Goal: Task Accomplishment & Management: Use online tool/utility

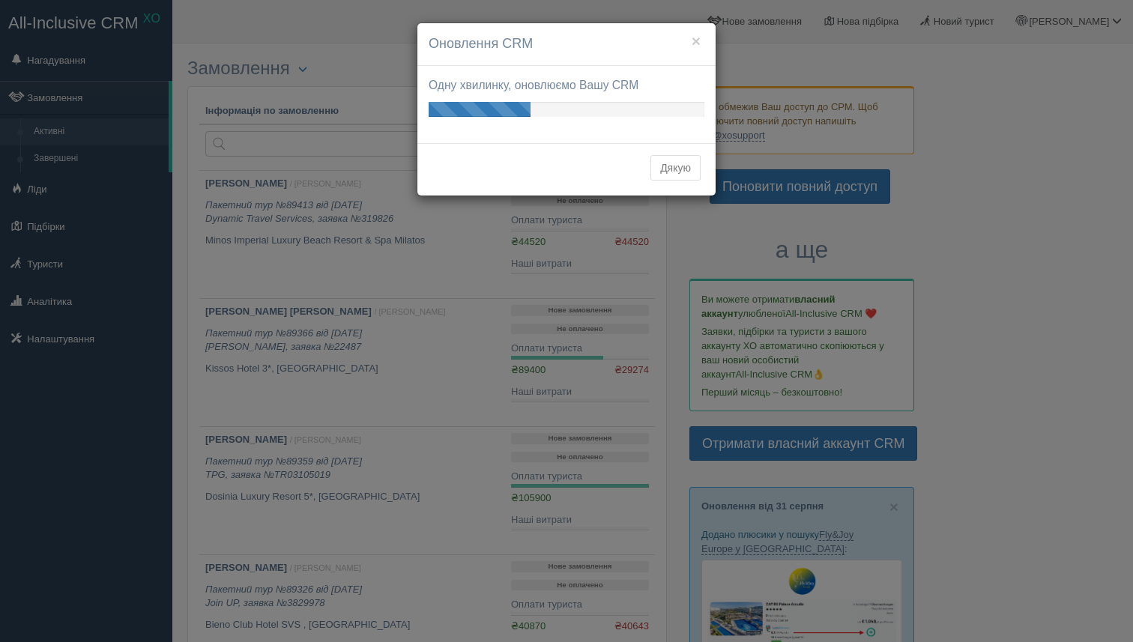
scroll to position [505, 0]
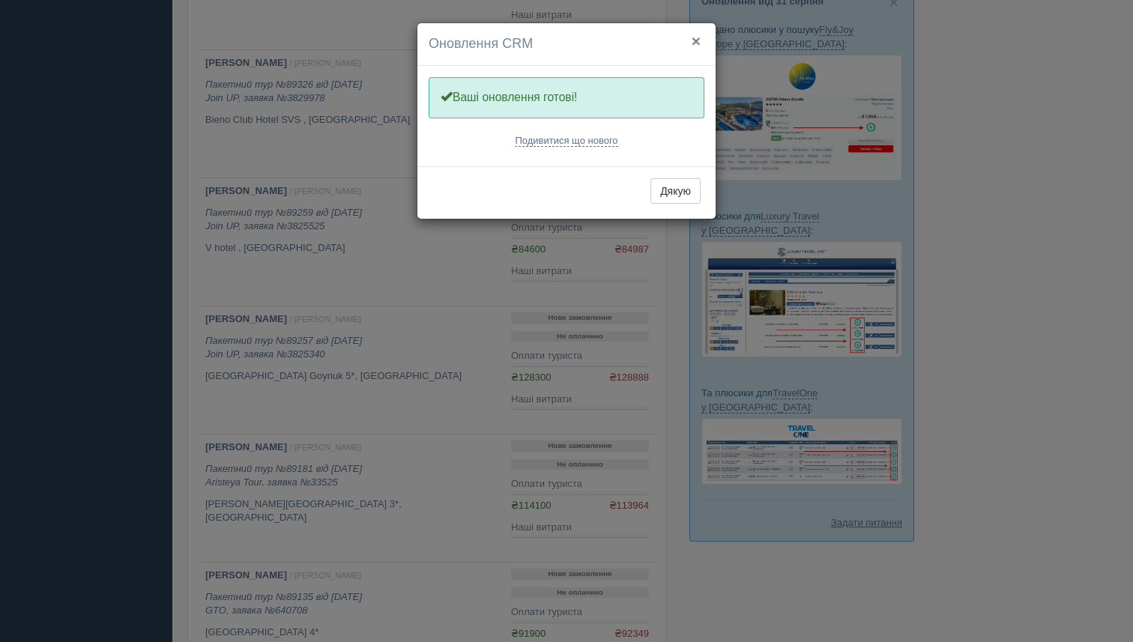
click at [699, 42] on button "×" at bounding box center [696, 41] width 9 height 16
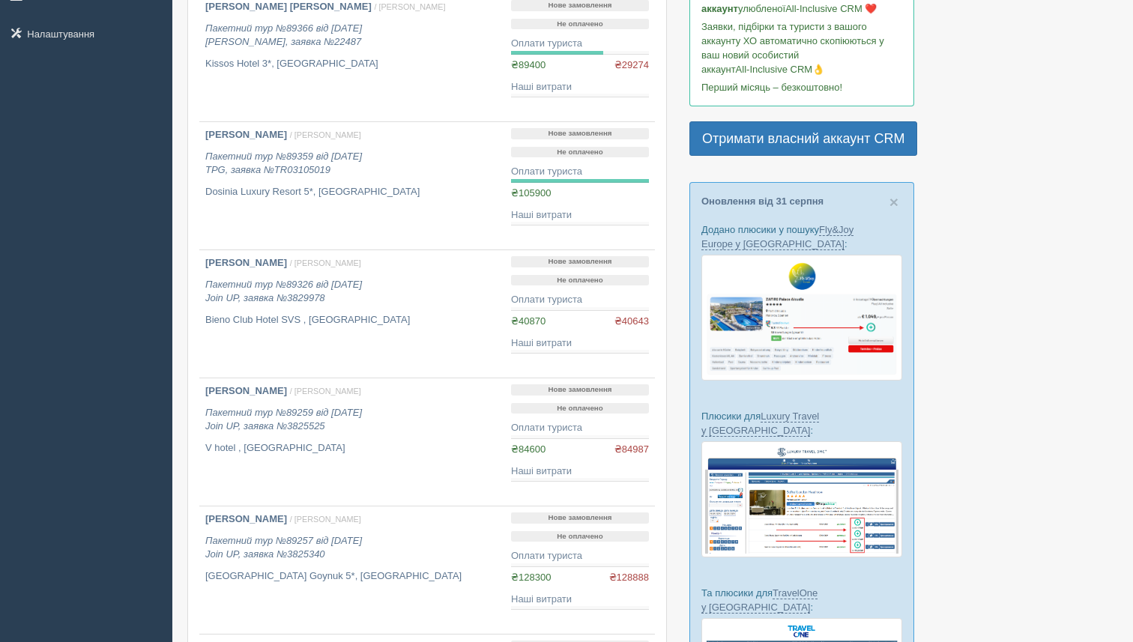
scroll to position [0, 0]
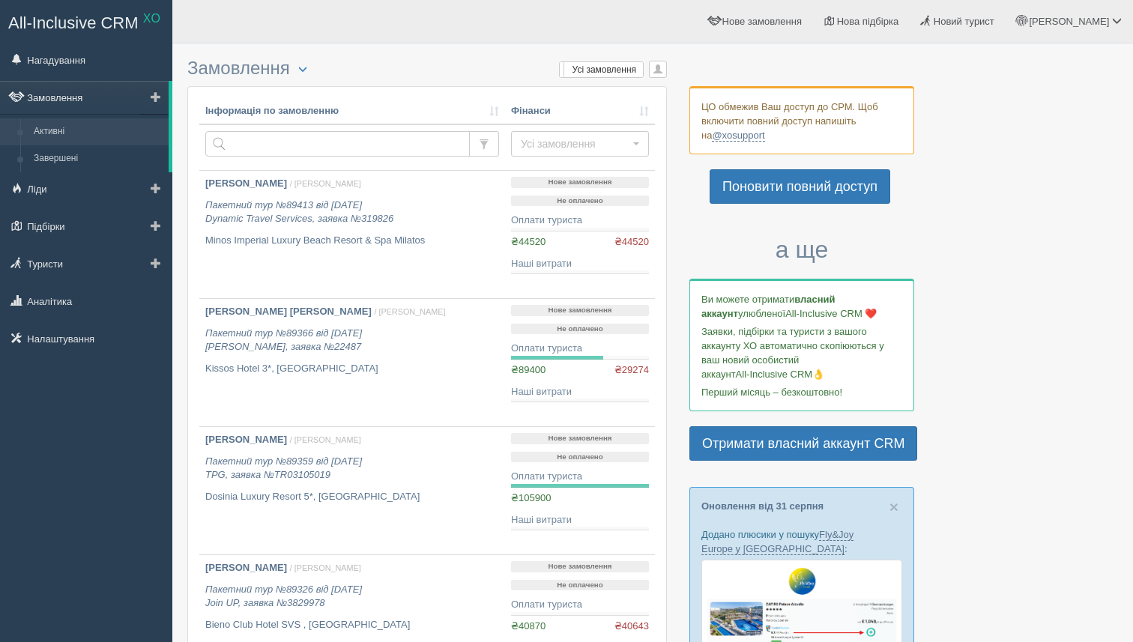
click at [60, 100] on link "Замовлення" at bounding box center [84, 97] width 169 height 33
click at [302, 146] on input "text" at bounding box center [337, 143] width 264 height 25
paste input "22531"
type input "22531"
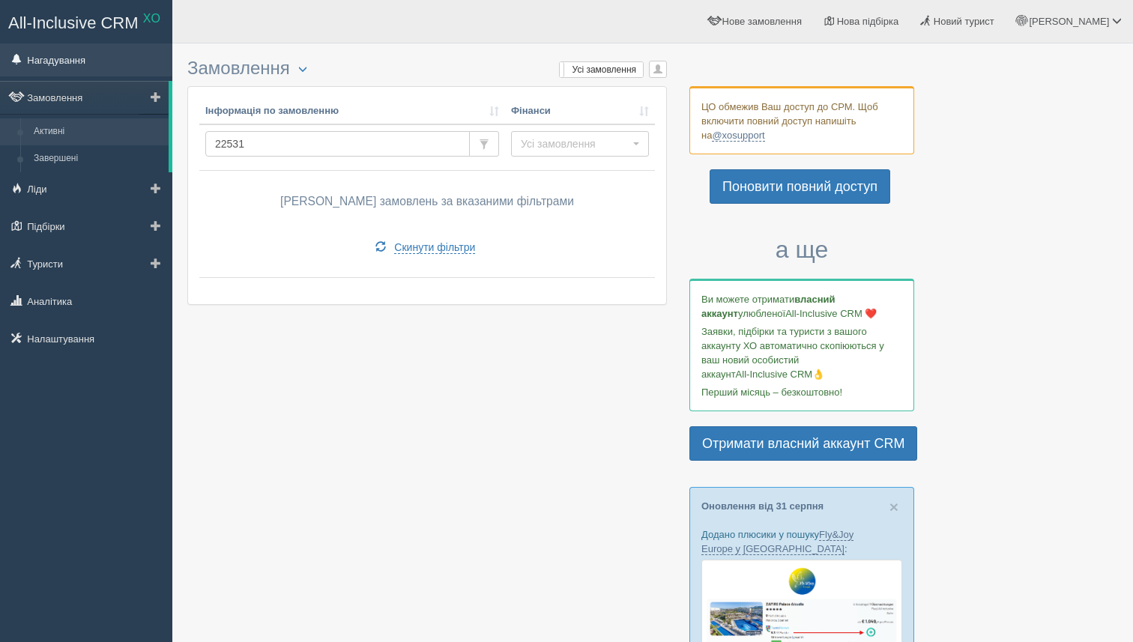
click at [69, 62] on link "Нагадування" at bounding box center [86, 59] width 172 height 33
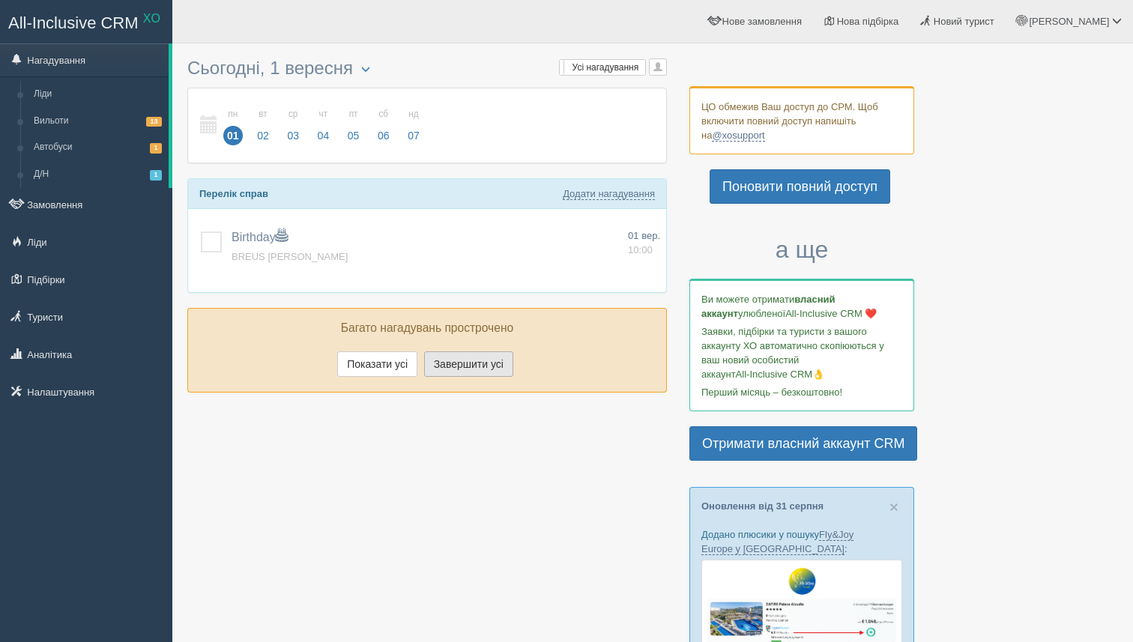
click at [449, 376] on button "Завершити усі" at bounding box center [468, 363] width 89 height 25
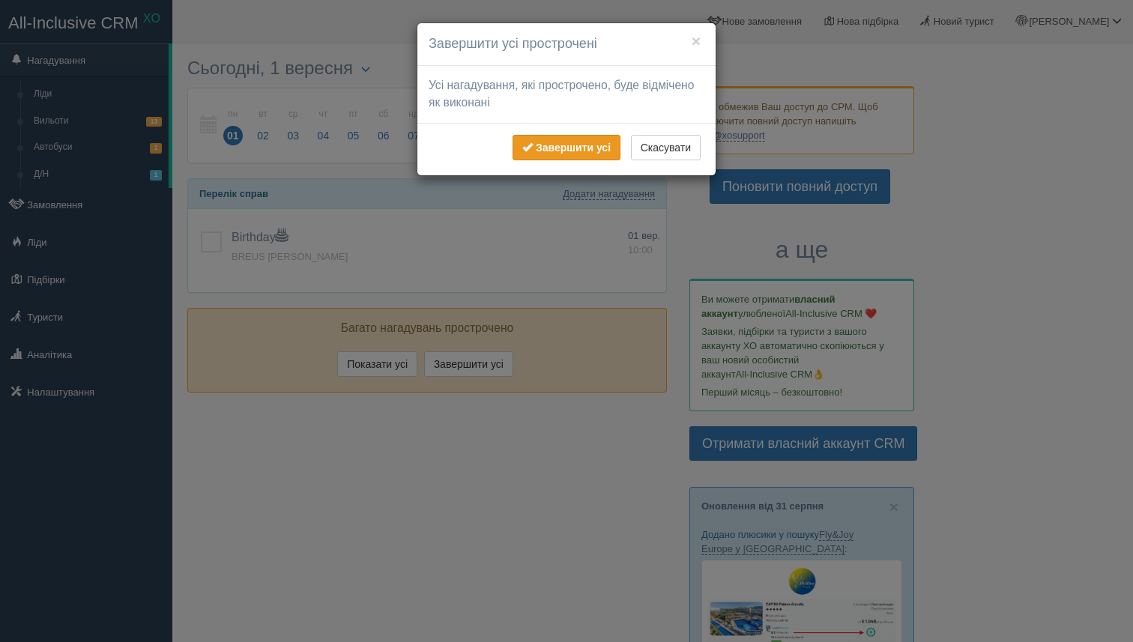
click at [581, 145] on b "Завершити усі" at bounding box center [573, 148] width 75 height 12
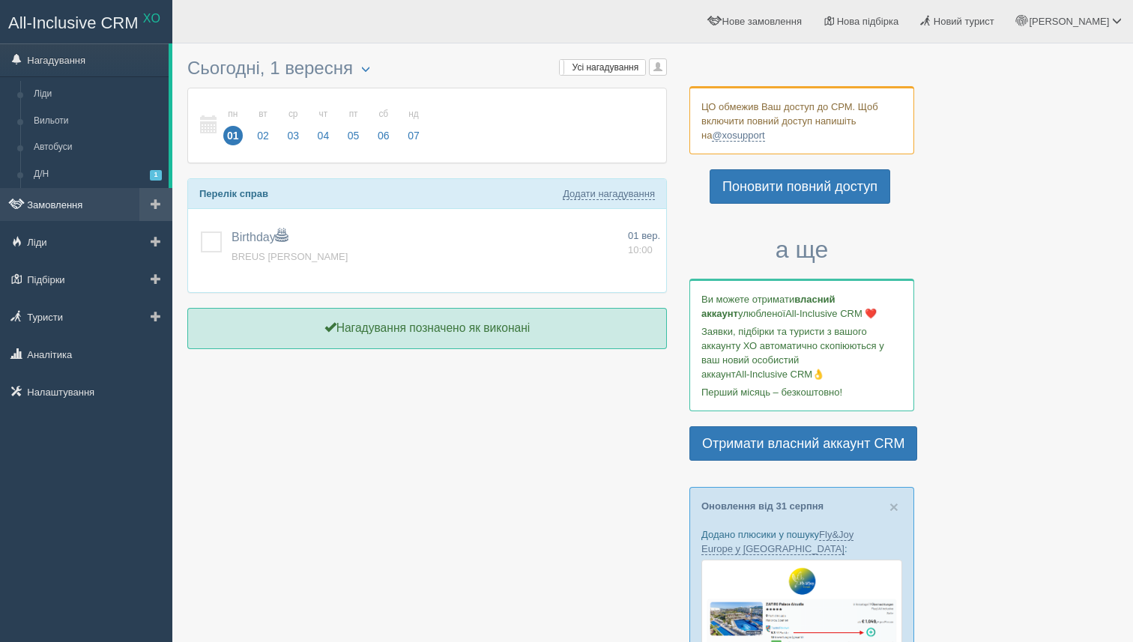
click at [67, 200] on link "Замовлення" at bounding box center [86, 204] width 172 height 33
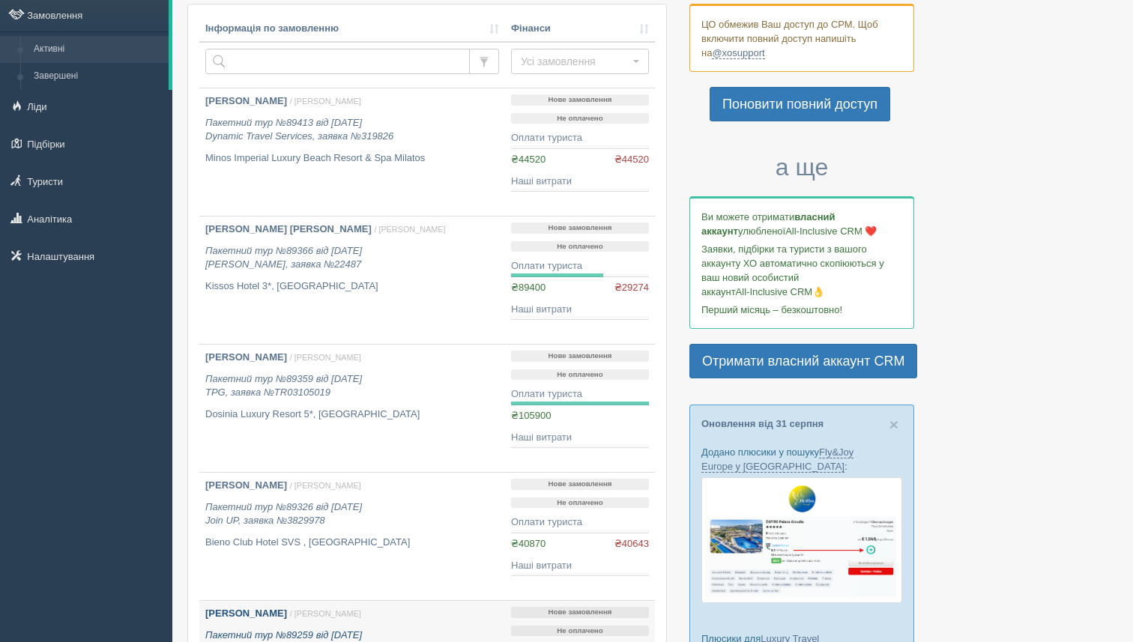
scroll to position [60, 0]
